Goal: Task Accomplishment & Management: Manage account settings

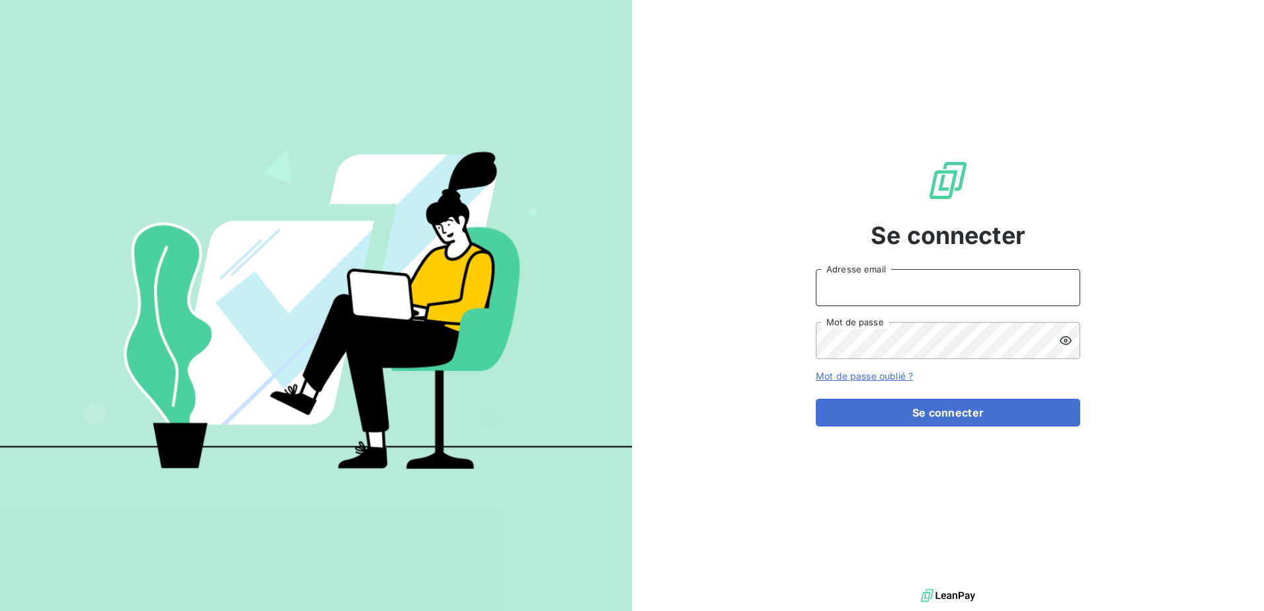
click at [325, 24] on input "Adresse email" at bounding box center [948, 287] width 264 height 37
click at [325, 24] on button "Se connecter" at bounding box center [948, 413] width 264 height 28
drag, startPoint x: 895, startPoint y: 295, endPoint x: 792, endPoint y: 274, distance: 104.6
click at [325, 24] on div "Se connecter Coyotte14! Adresse email Mot de passe Mot de passe oublié ? Se con…" at bounding box center [948, 293] width 632 height 586
type input "[EMAIL_ADDRESS][DOMAIN_NAME]"
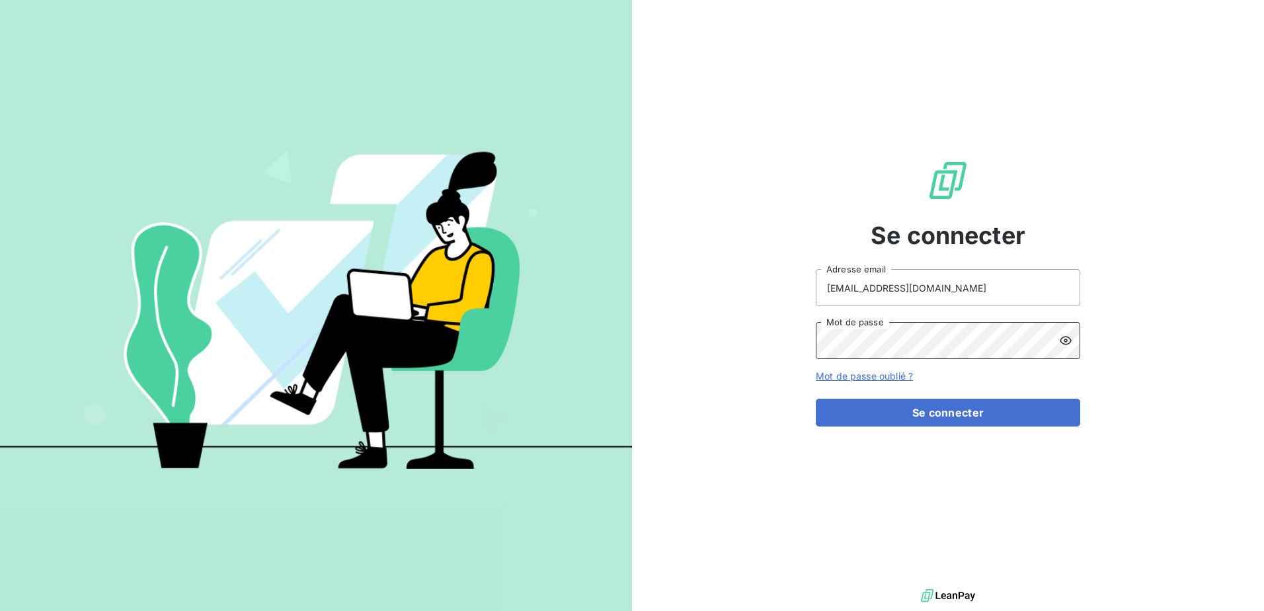
click at [325, 24] on button "Se connecter" at bounding box center [948, 413] width 264 height 28
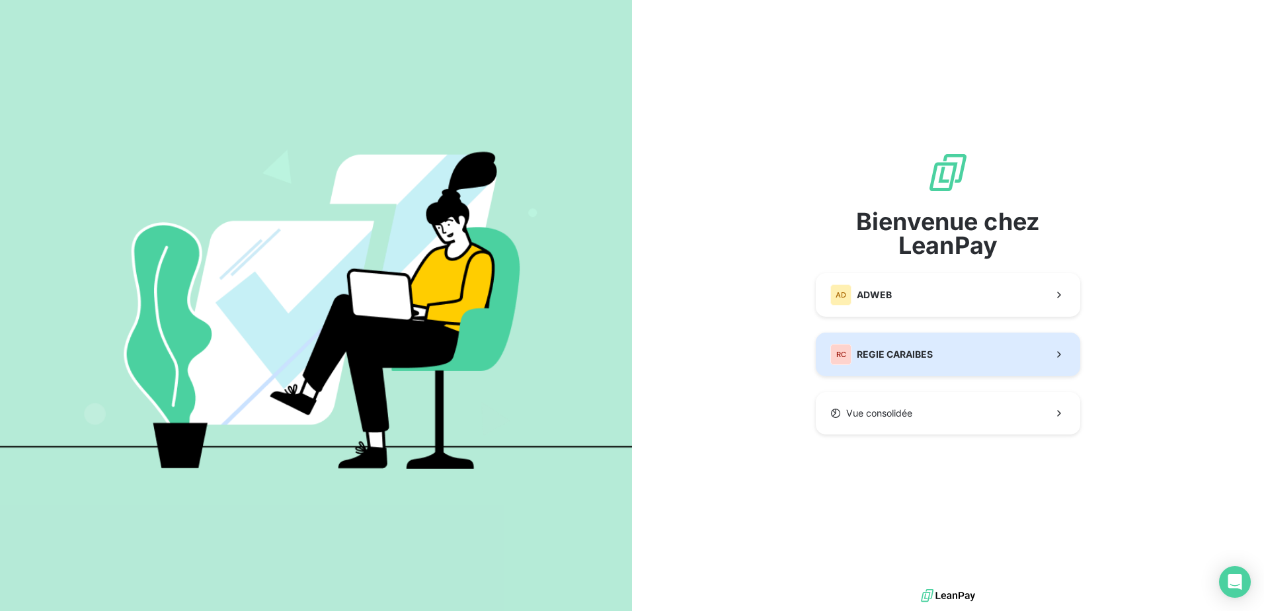
click at [325, 24] on div "RC REGIE CARAIBES" at bounding box center [881, 354] width 102 height 21
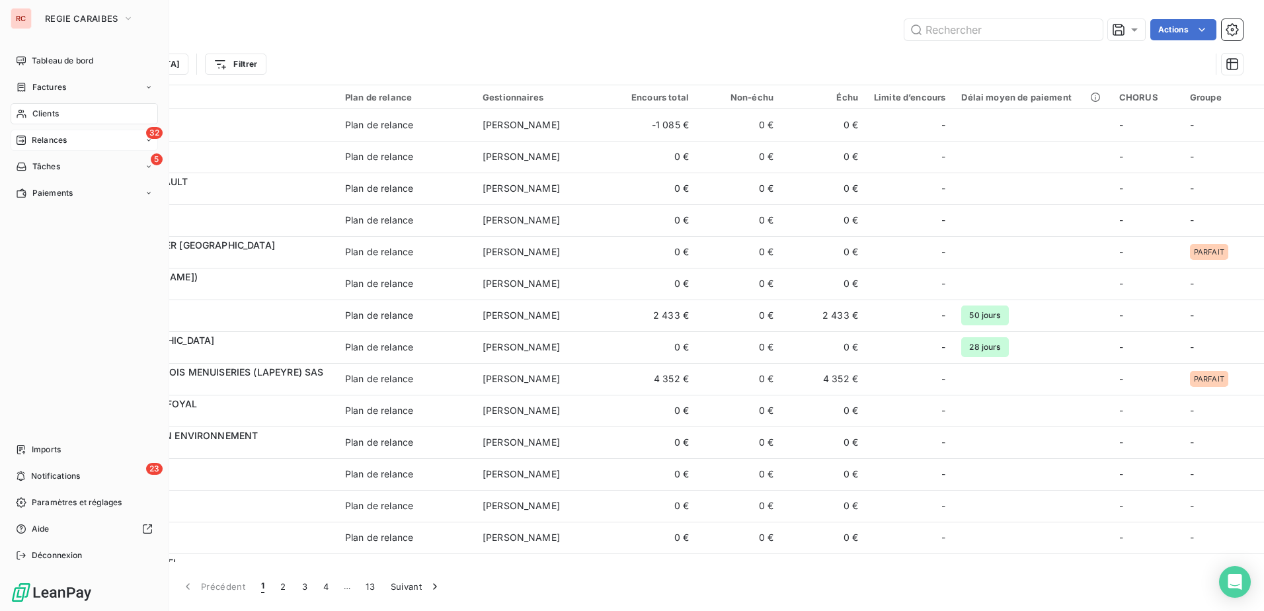
click at [52, 24] on span "Relances" at bounding box center [49, 140] width 35 height 12
click at [61, 24] on span "À effectuer" at bounding box center [53, 167] width 43 height 12
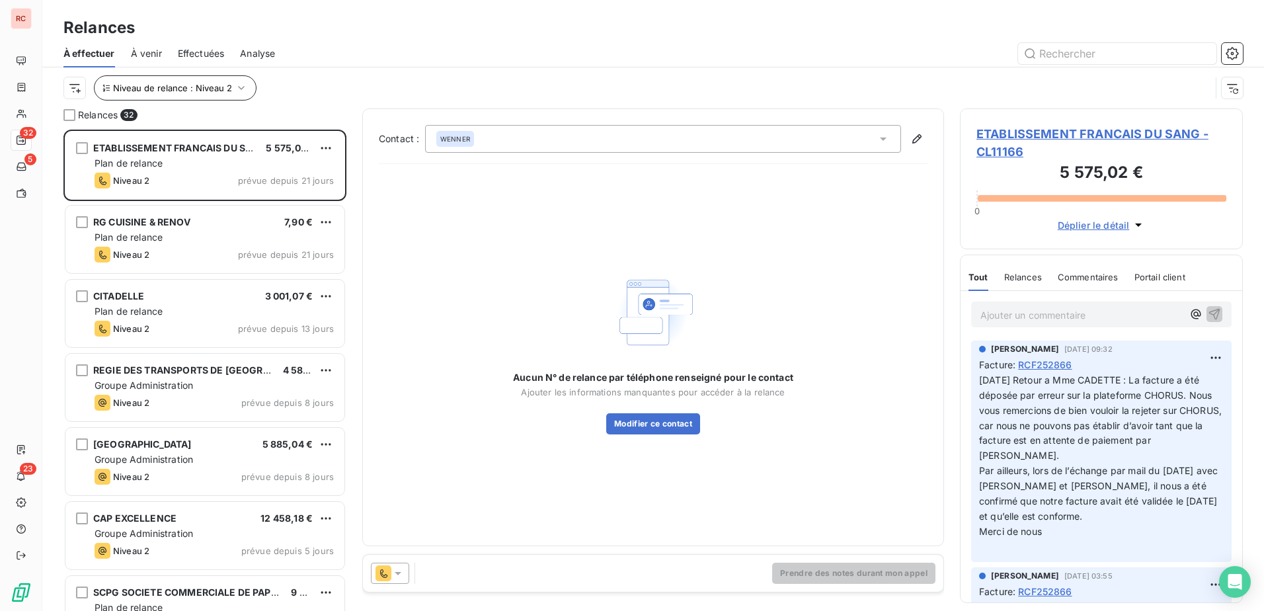
scroll to position [471, 273]
click at [239, 24] on icon "button" at bounding box center [241, 87] width 13 height 13
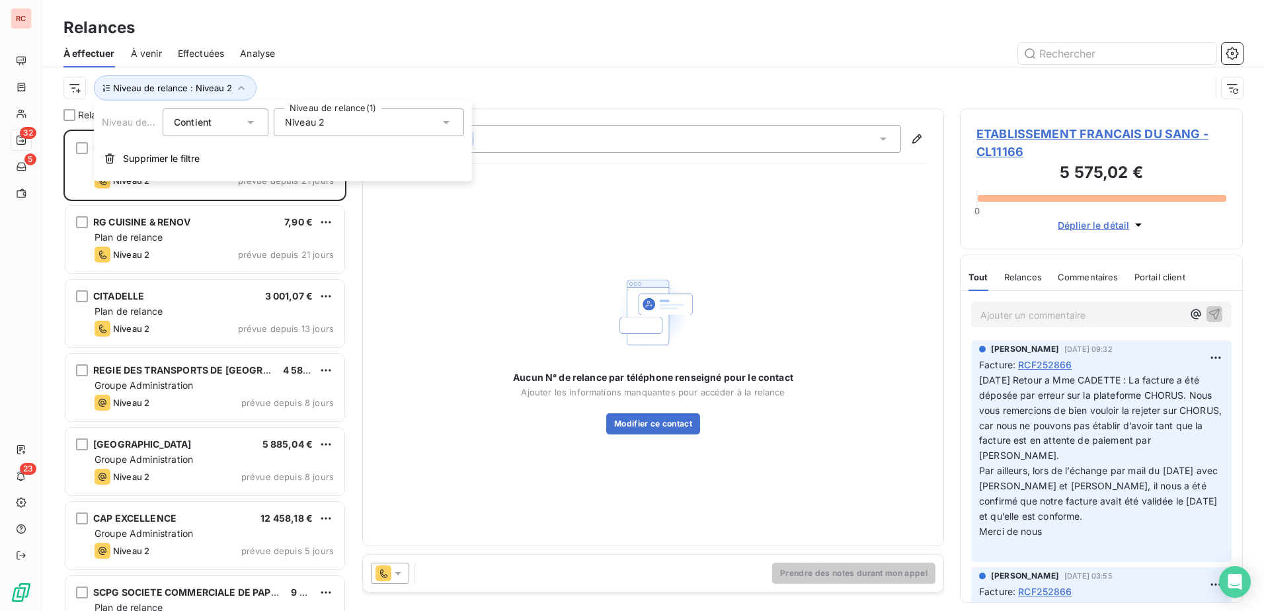
drag, startPoint x: 374, startPoint y: 122, endPoint x: 364, endPoint y: 132, distance: 13.6
click at [325, 24] on div "Niveau 2" at bounding box center [369, 122] width 190 height 28
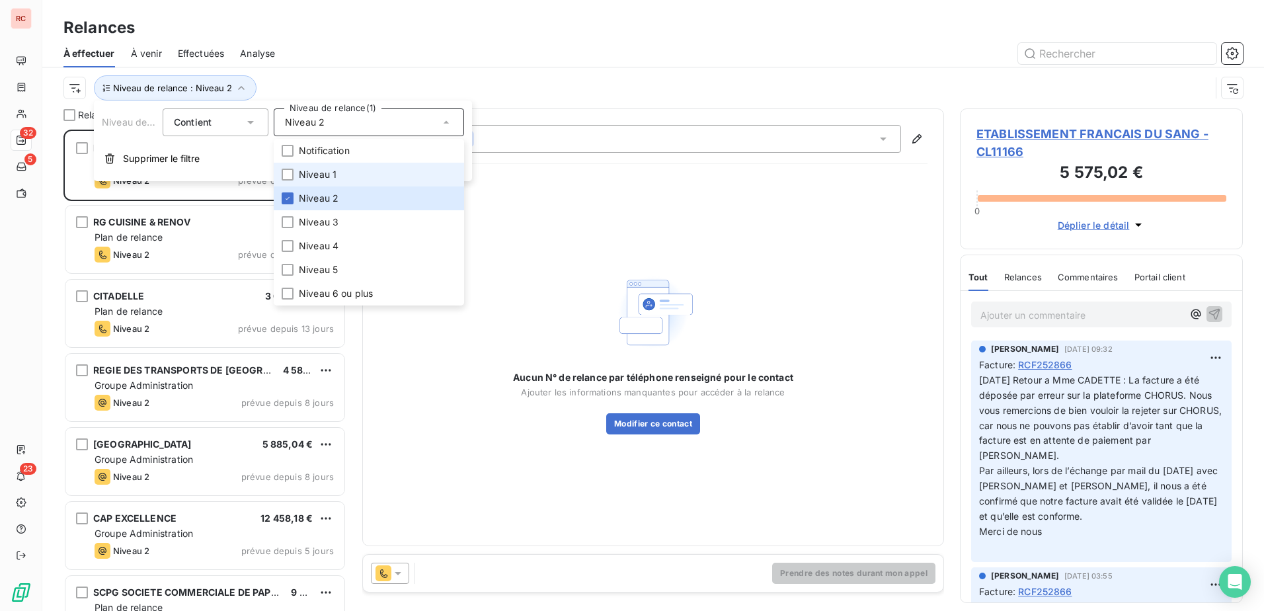
click at [303, 24] on span "Niveau 1" at bounding box center [318, 174] width 38 height 13
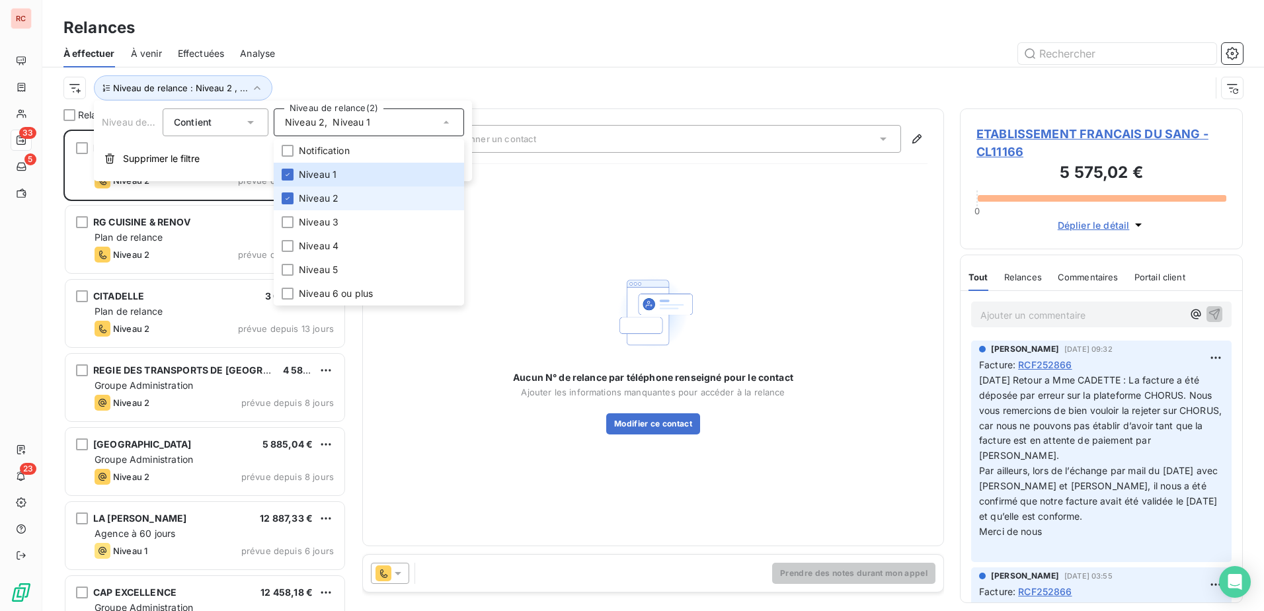
click at [303, 24] on span "Niveau 2" at bounding box center [319, 198] width 40 height 13
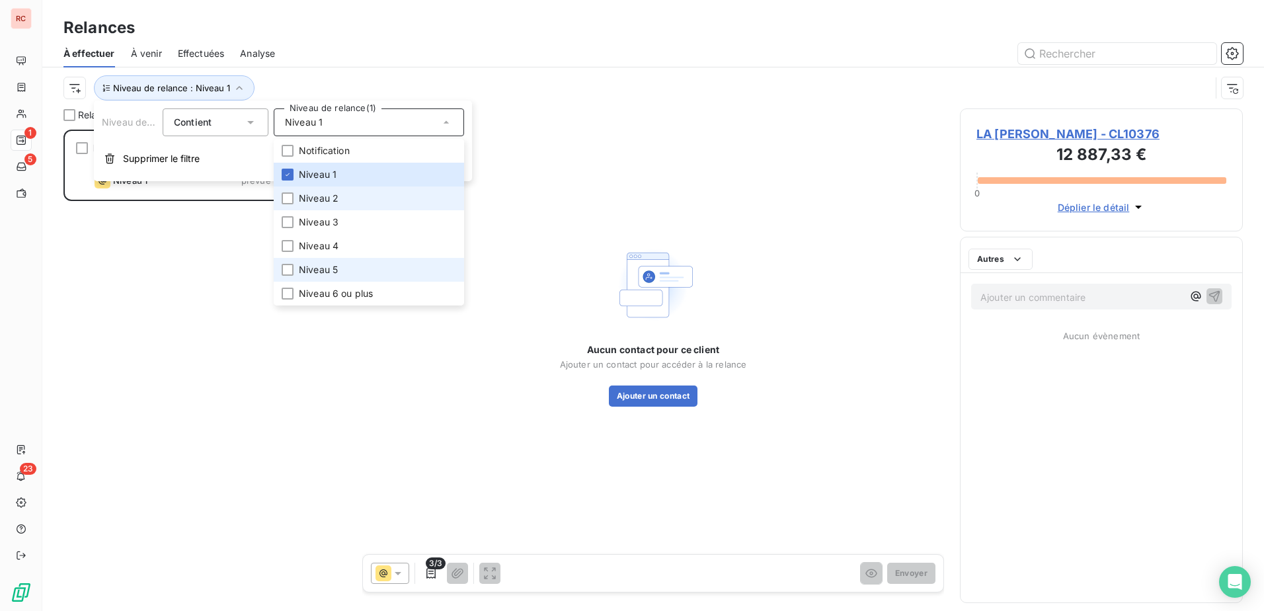
scroll to position [471, 273]
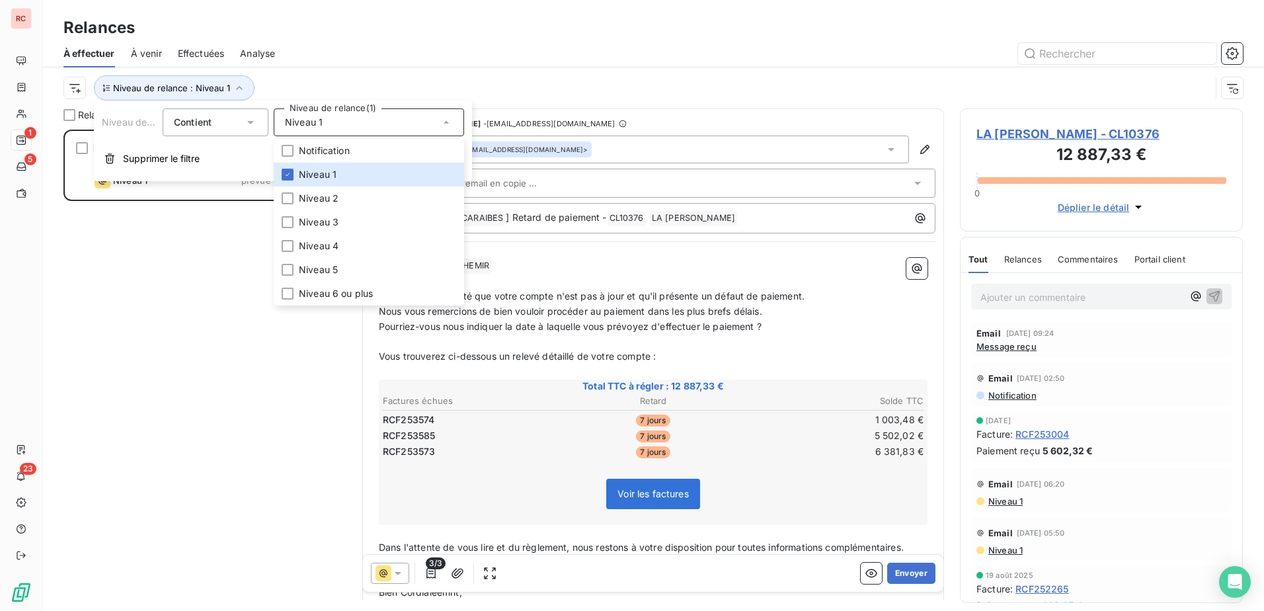
click at [157, 24] on div "LA CARL 12 887,33 € Agence à 60 jours Niveau 1 prévue depuis 6 jours" at bounding box center [204, 370] width 283 height 481
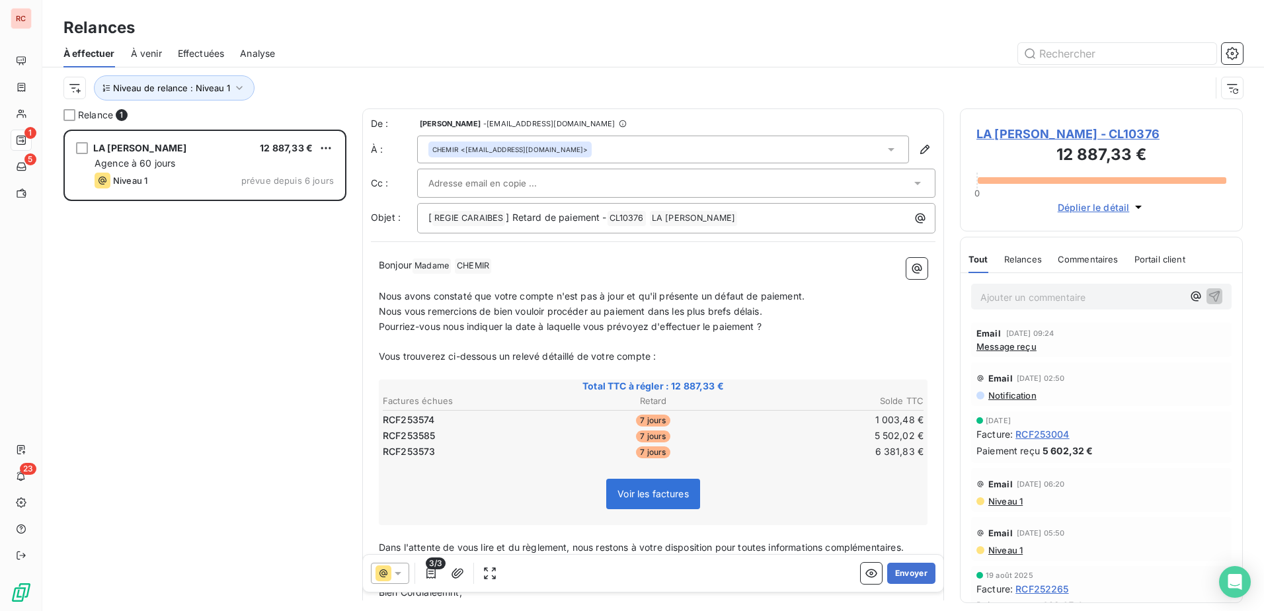
click at [325, 24] on span "LA CARL - CL10376" at bounding box center [1102, 134] width 250 height 18
